Goal: Transaction & Acquisition: Purchase product/service

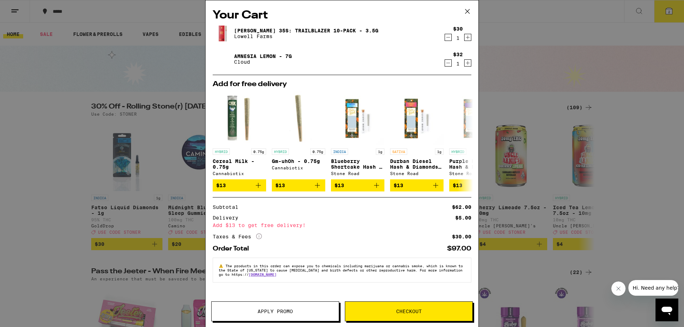
click at [469, 12] on icon at bounding box center [467, 11] width 11 height 11
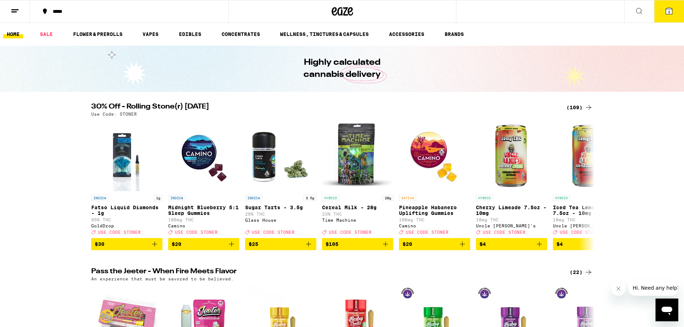
click at [671, 9] on icon at bounding box center [668, 11] width 6 height 6
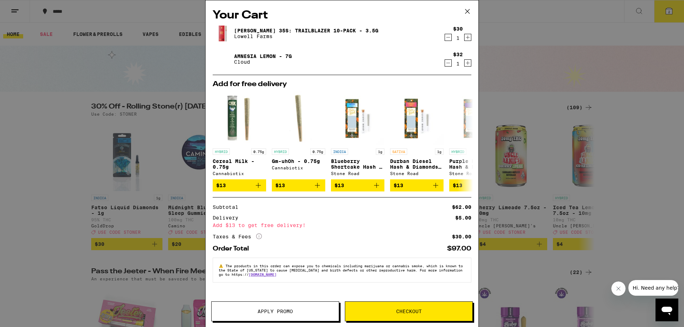
click at [464, 13] on icon at bounding box center [467, 11] width 11 height 11
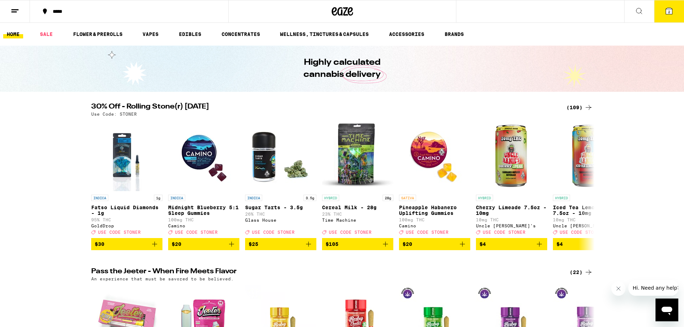
click at [668, 12] on span "2" at bounding box center [669, 12] width 2 height 4
